Goal: Transaction & Acquisition: Obtain resource

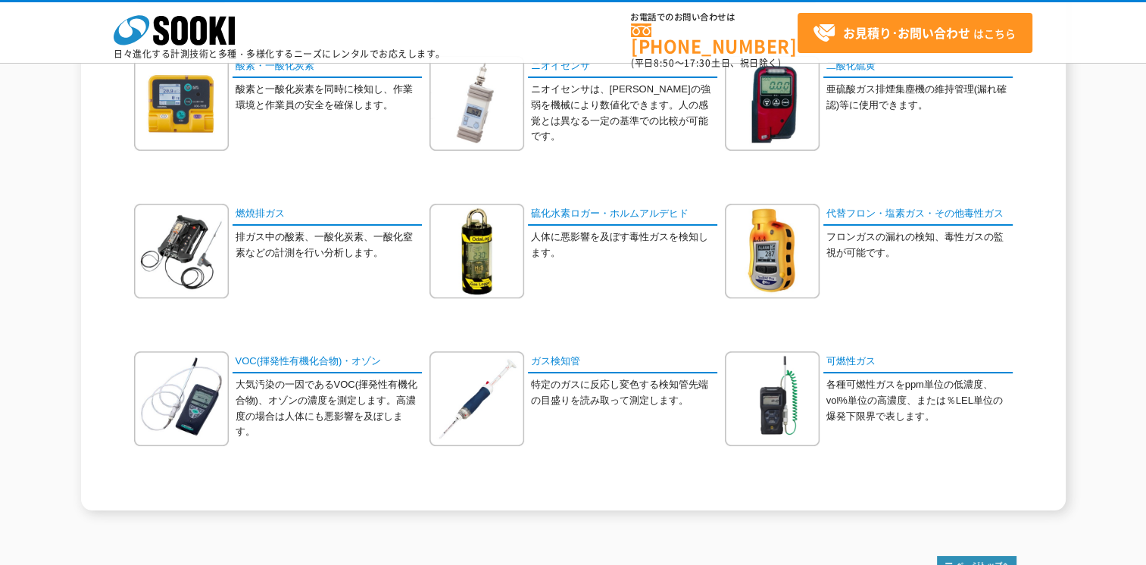
scroll to position [530, 0]
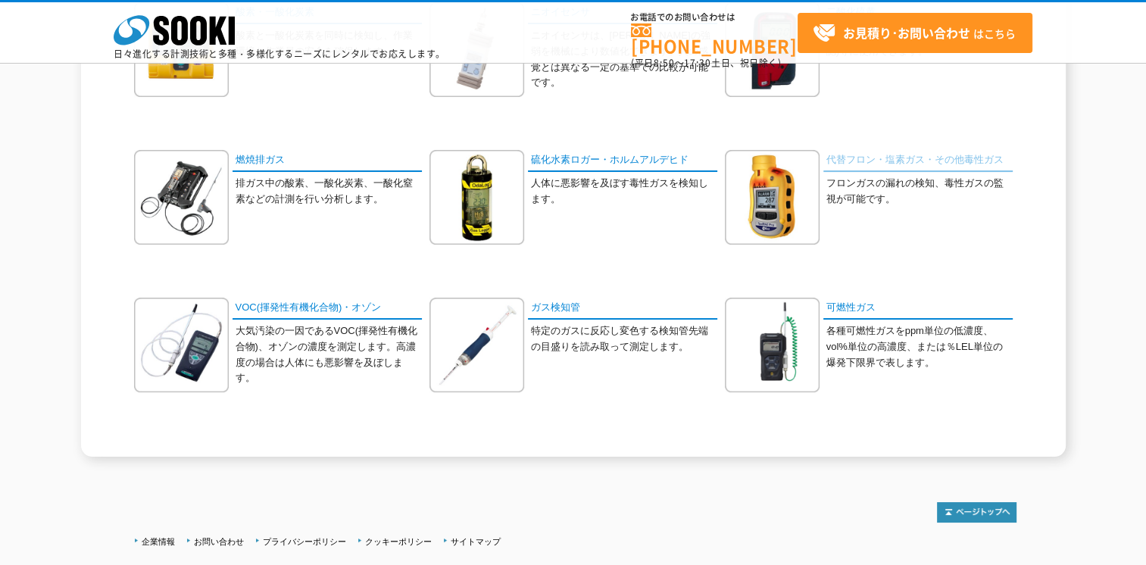
click at [881, 156] on link "代替フロン・塩素ガス・その他毒性ガス" at bounding box center [918, 161] width 189 height 22
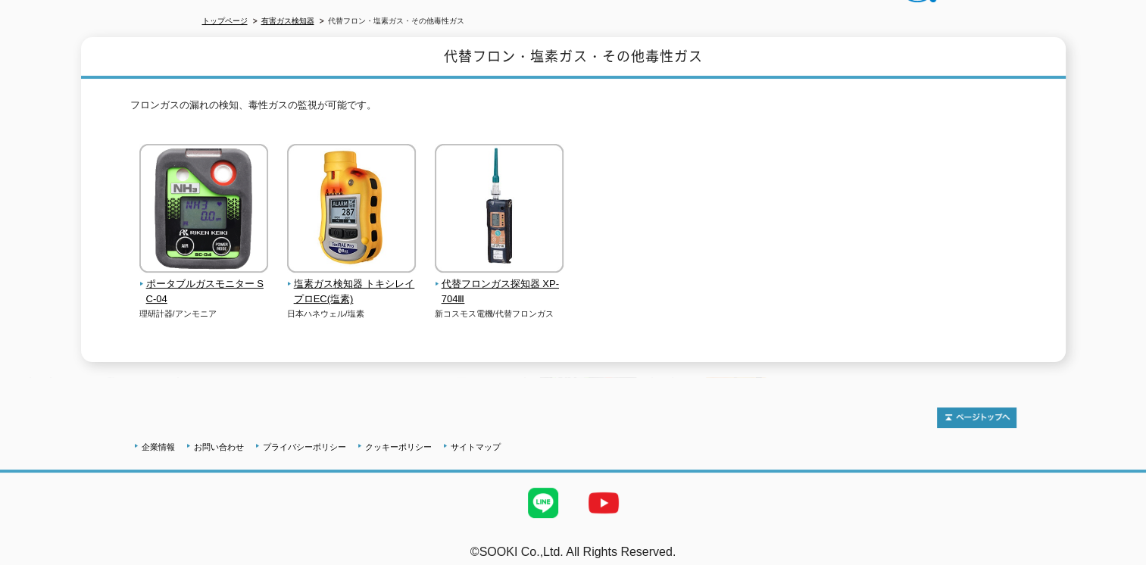
scroll to position [165, 0]
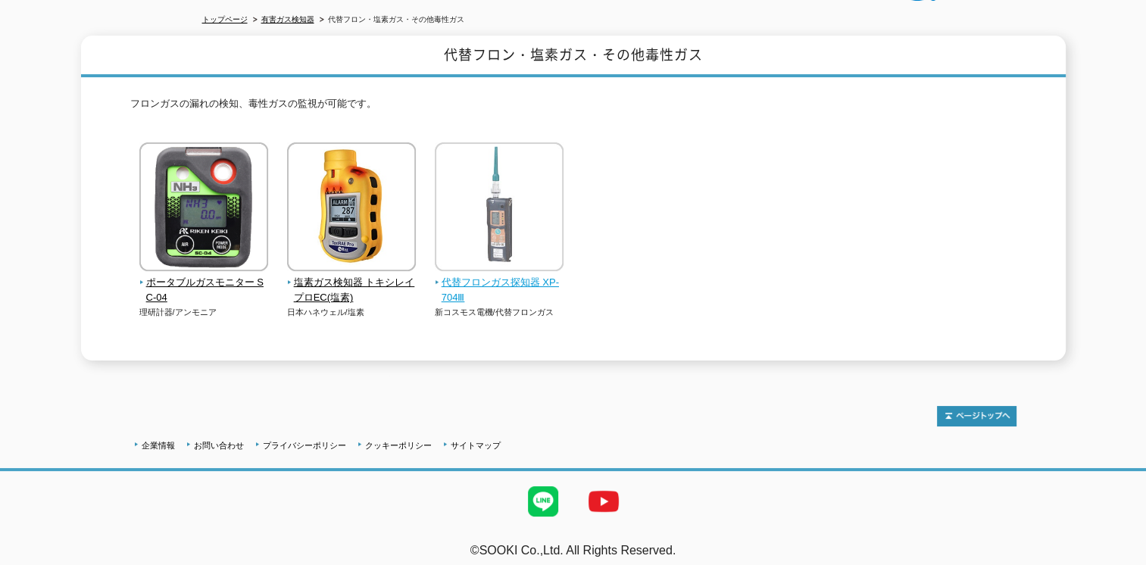
click at [496, 275] on span "代替フロンガス探知器 XP-704Ⅲ" at bounding box center [500, 291] width 130 height 32
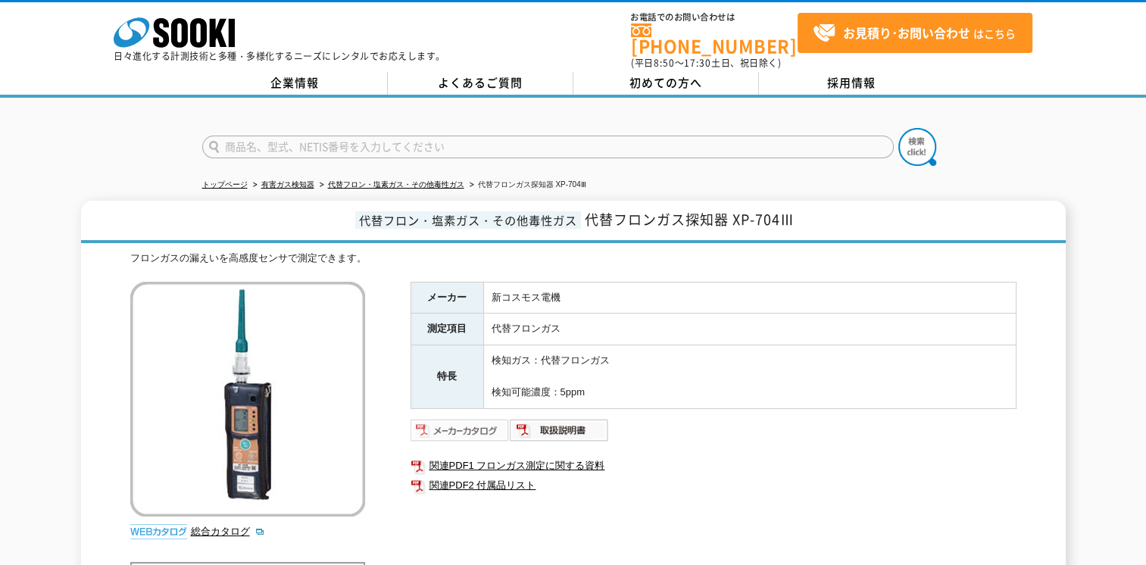
click at [476, 427] on img at bounding box center [460, 430] width 99 height 24
